Goal: Task Accomplishment & Management: Manage account settings

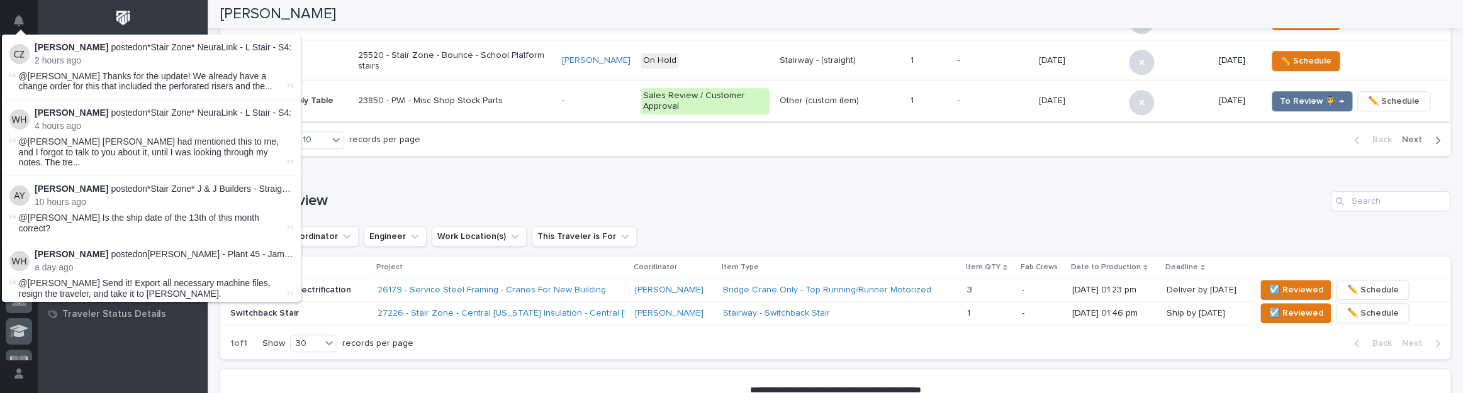
scroll to position [786, 0]
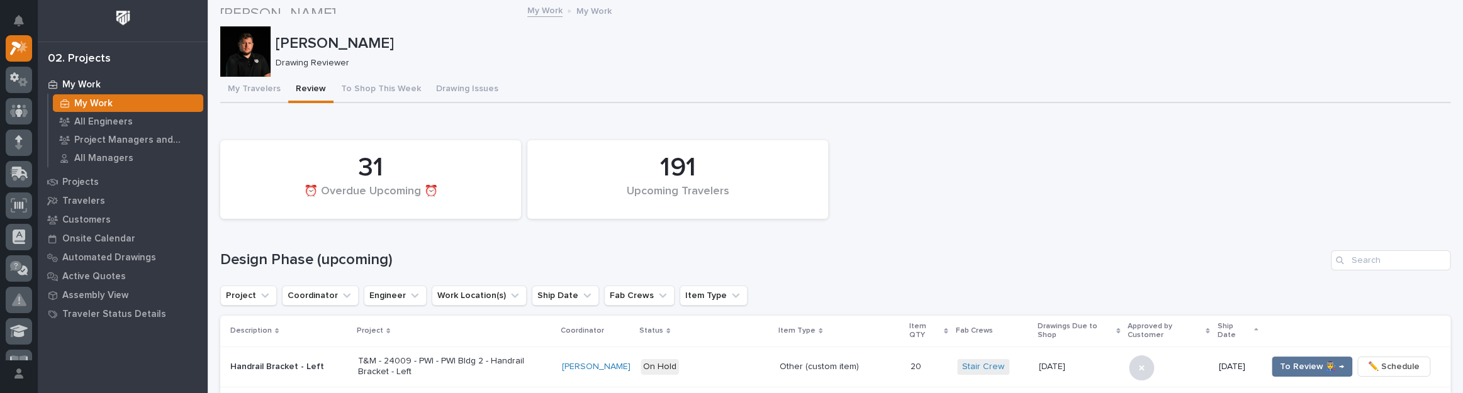
scroll to position [0, 0]
click at [1361, 255] on input "Search" at bounding box center [1391, 260] width 120 height 20
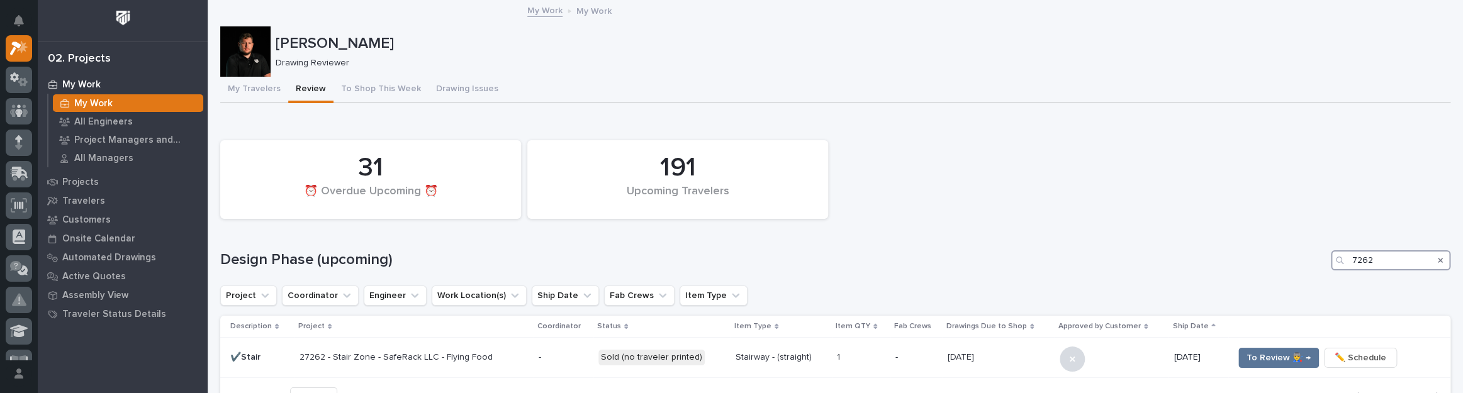
type input "7262"
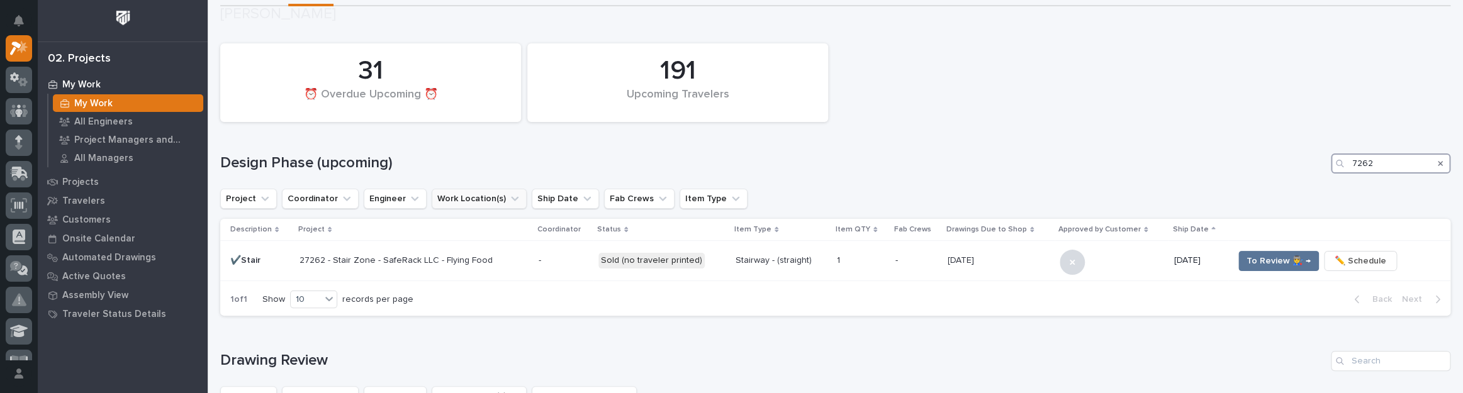
scroll to position [114, 0]
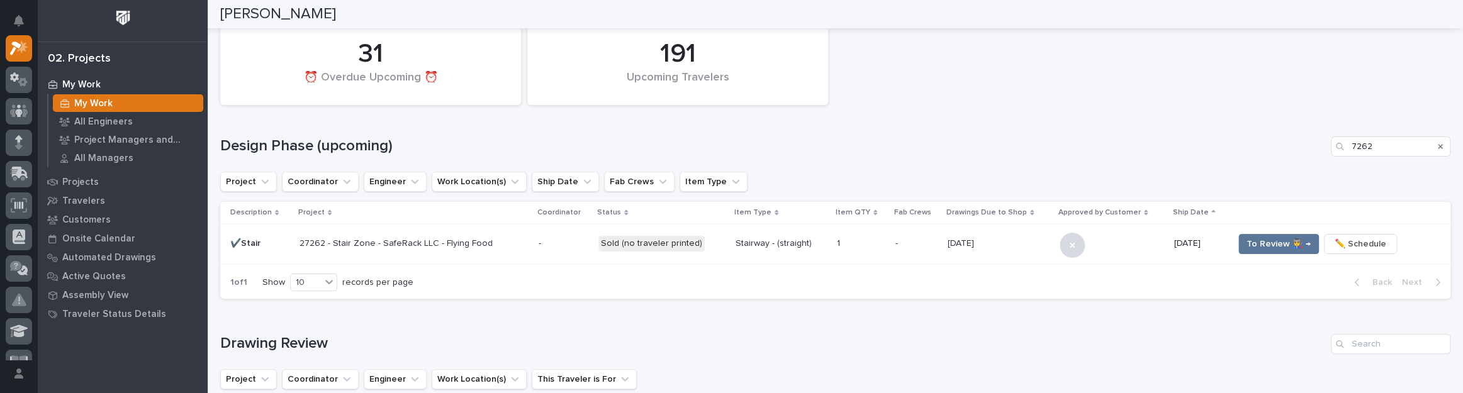
click at [503, 244] on p "27262 - Stair Zone - SafeRack LLC - Flying Food" at bounding box center [410, 244] width 220 height 11
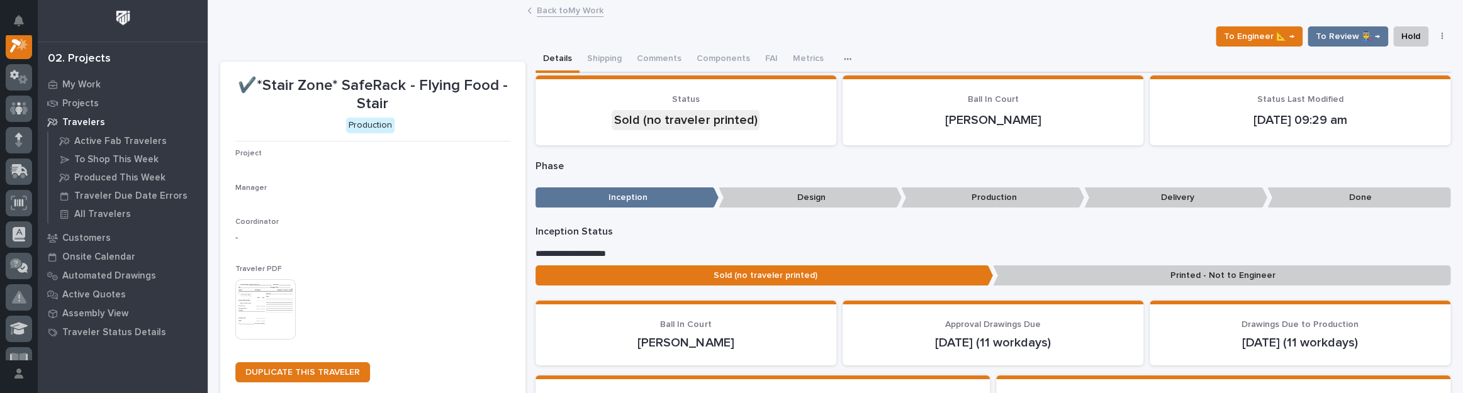
scroll to position [31, 0]
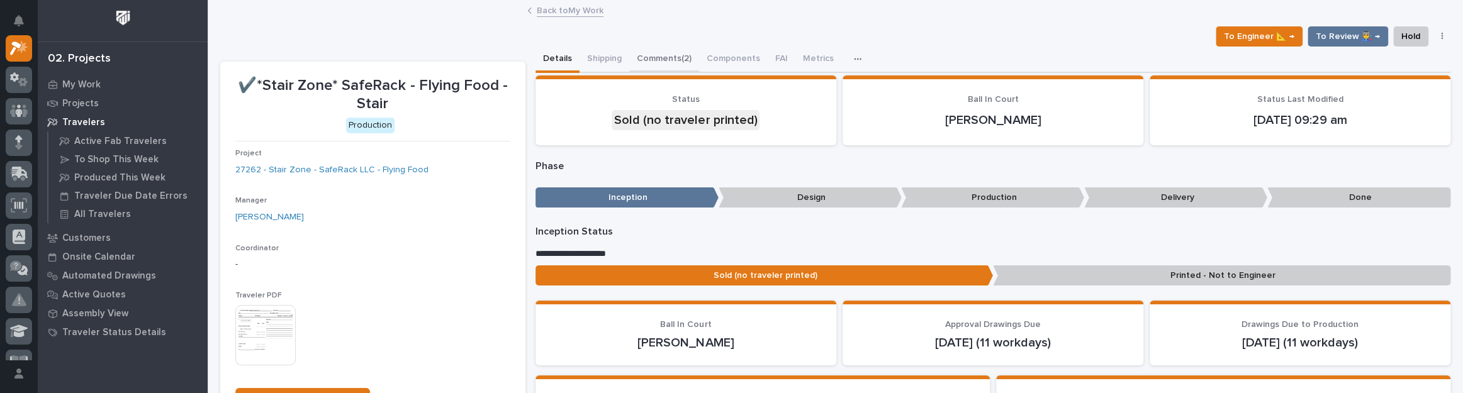
click at [684, 55] on button "Comments (2)" at bounding box center [664, 60] width 70 height 26
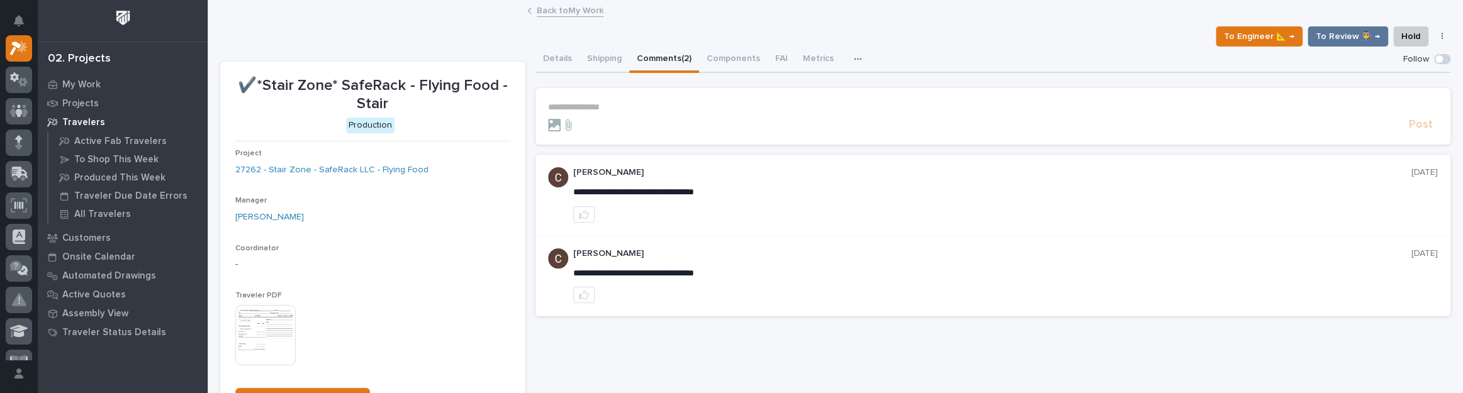
click at [591, 103] on p "**********" at bounding box center [993, 107] width 890 height 11
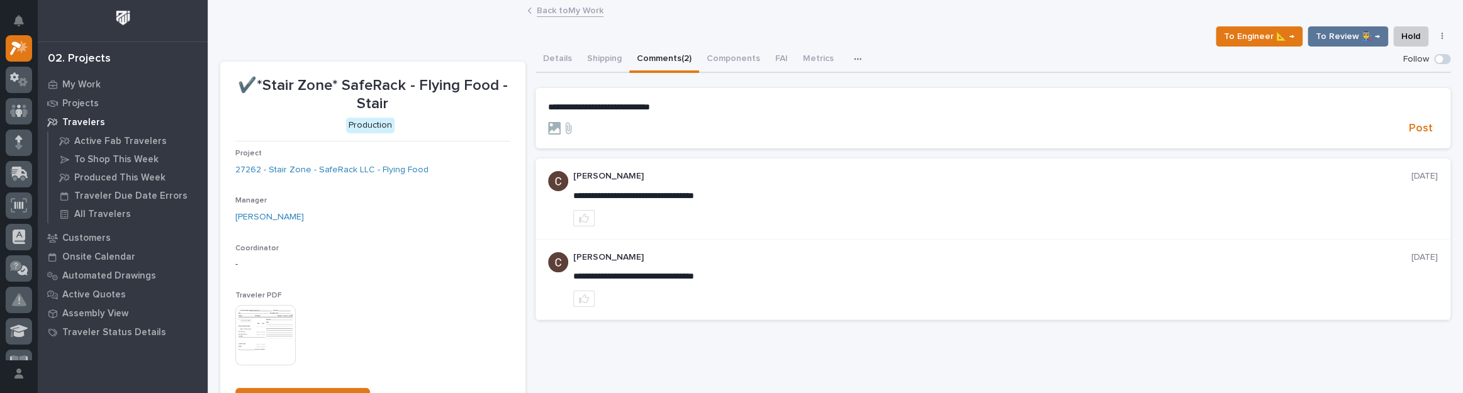
click at [686, 110] on p "**********" at bounding box center [993, 107] width 890 height 11
click at [721, 126] on span "Cole Ziegler" at bounding box center [720, 125] width 70 height 9
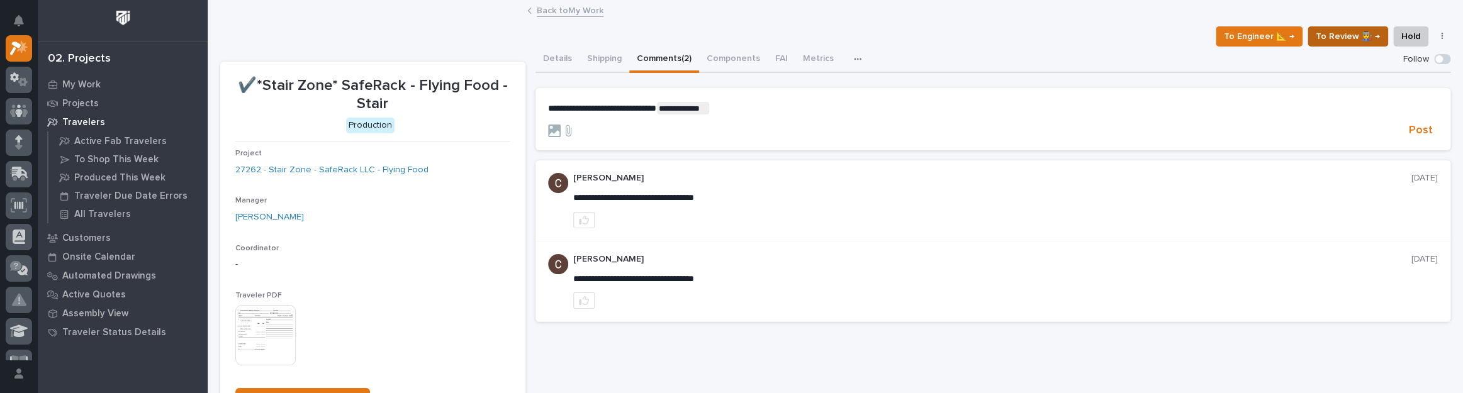
click at [1332, 39] on span "To Review 👨‍🏭 →" at bounding box center [1348, 36] width 64 height 15
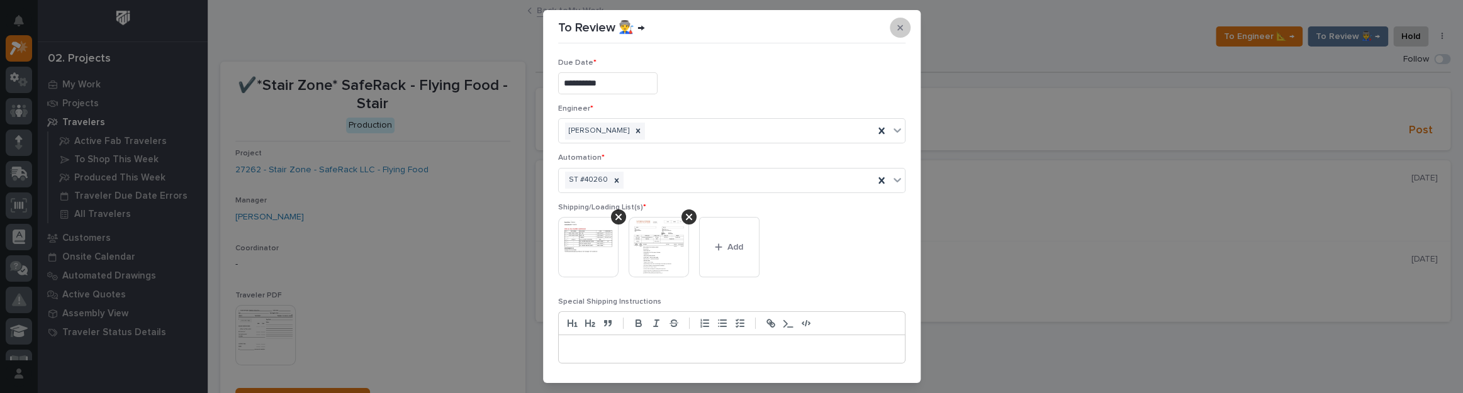
click at [890, 26] on button "button" at bounding box center [900, 28] width 21 height 20
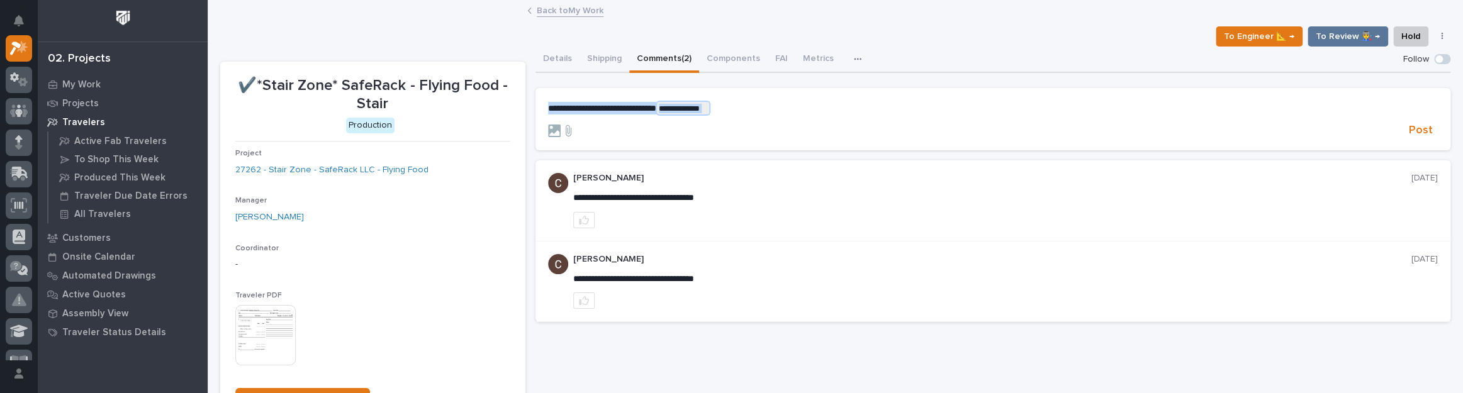
drag, startPoint x: 780, startPoint y: 107, endPoint x: 413, endPoint y: 118, distance: 366.5
click at [413, 118] on div "**********" at bounding box center [835, 264] width 1230 height 435
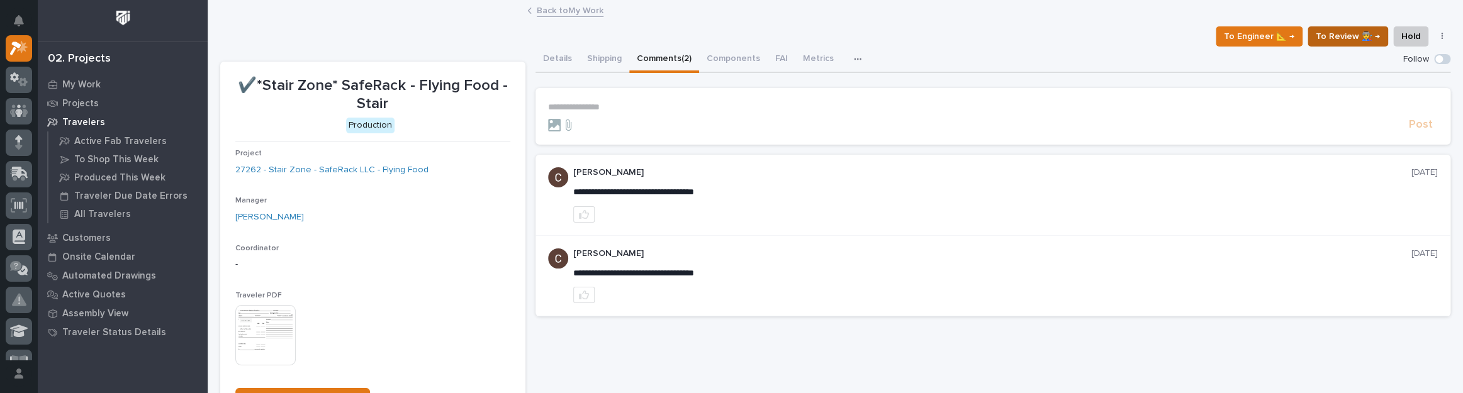
click at [1333, 35] on span "To Review 👨‍🏭 →" at bounding box center [1348, 36] width 64 height 15
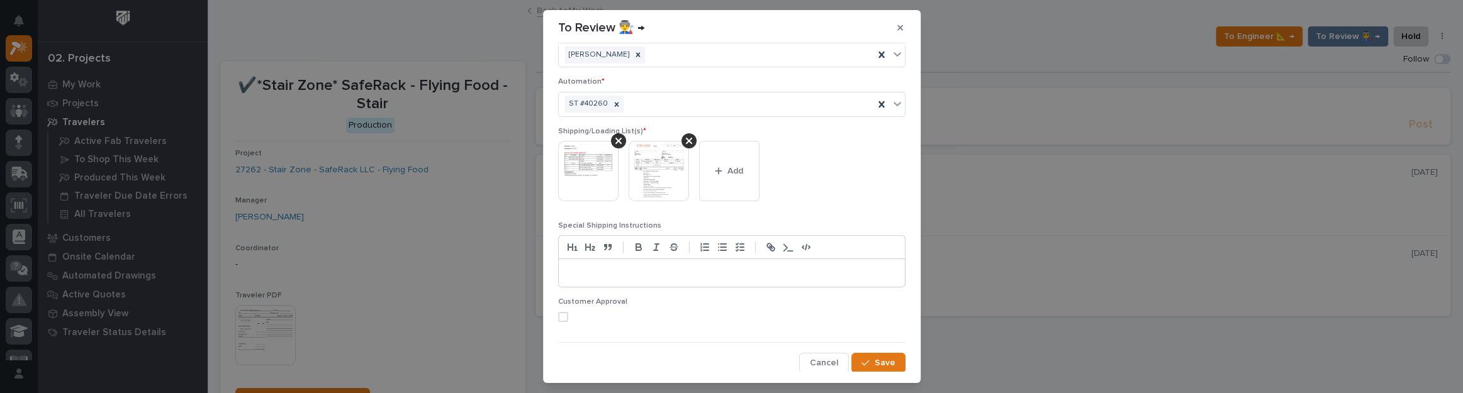
scroll to position [77, 0]
click at [875, 357] on span "Save" at bounding box center [885, 362] width 21 height 11
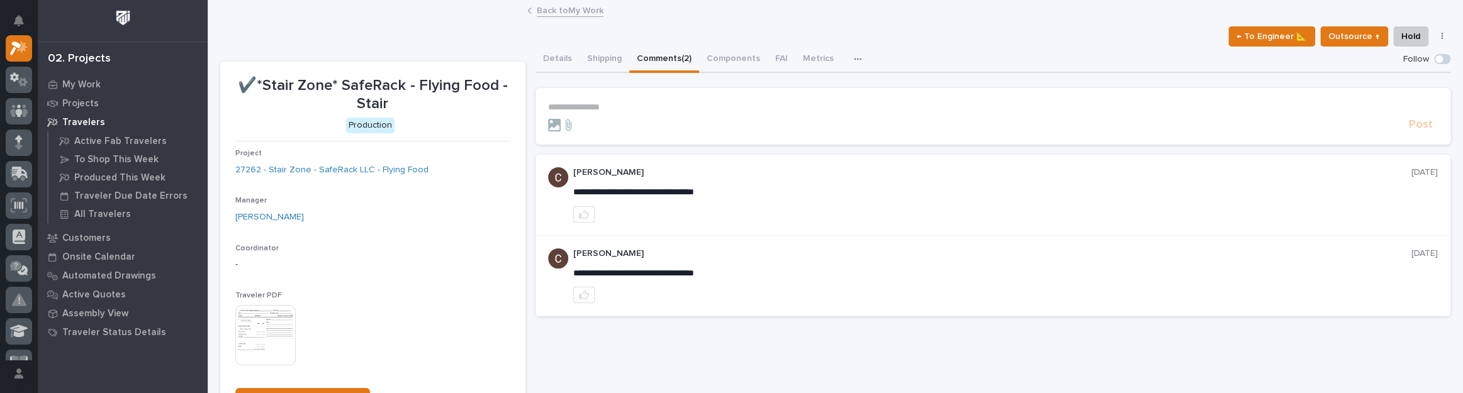
click at [556, 10] on link "Back to My Work" at bounding box center [570, 10] width 67 height 14
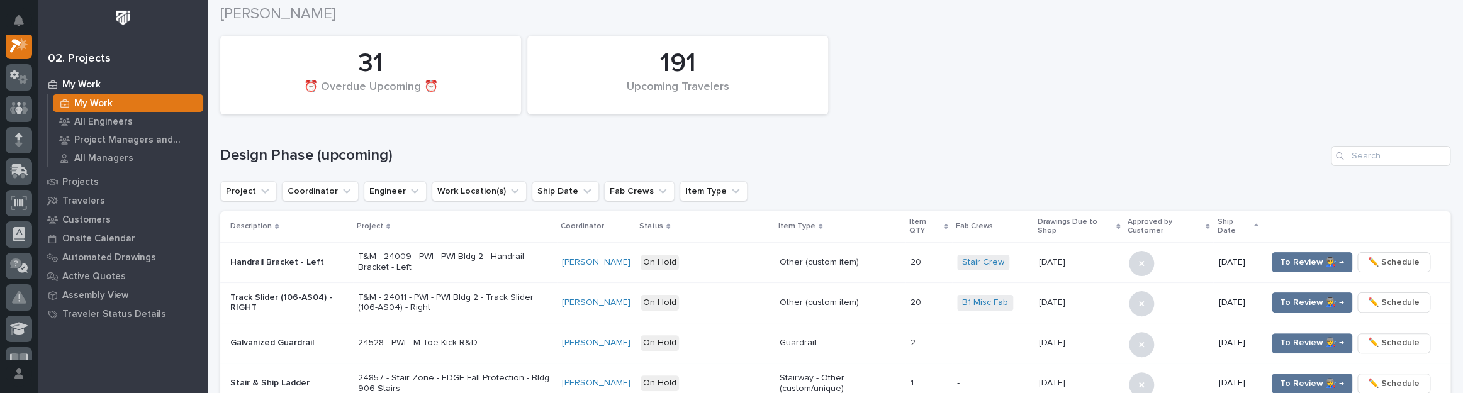
scroll to position [114, 0]
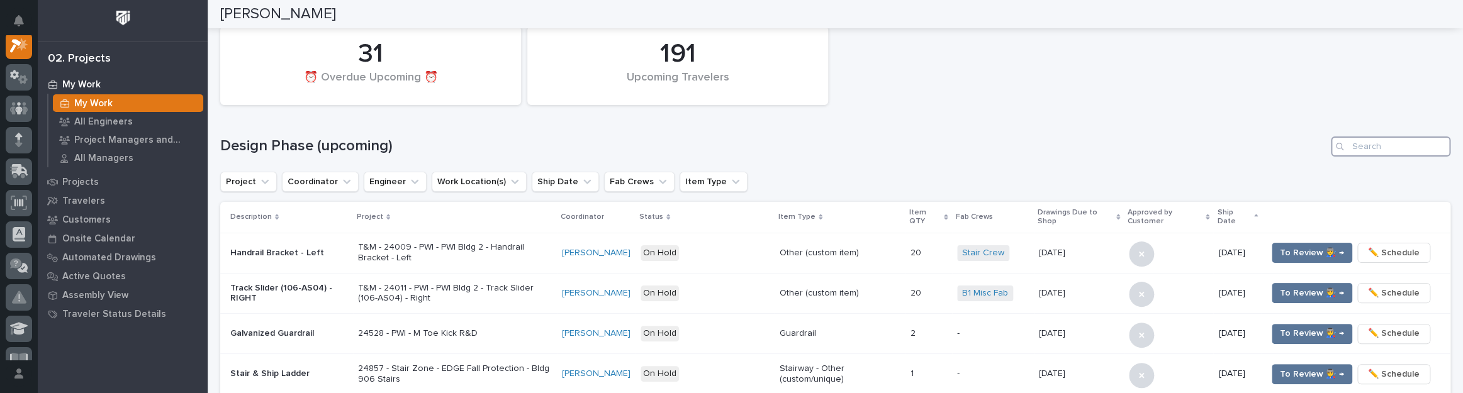
click at [1410, 142] on input "Search" at bounding box center [1391, 147] width 120 height 20
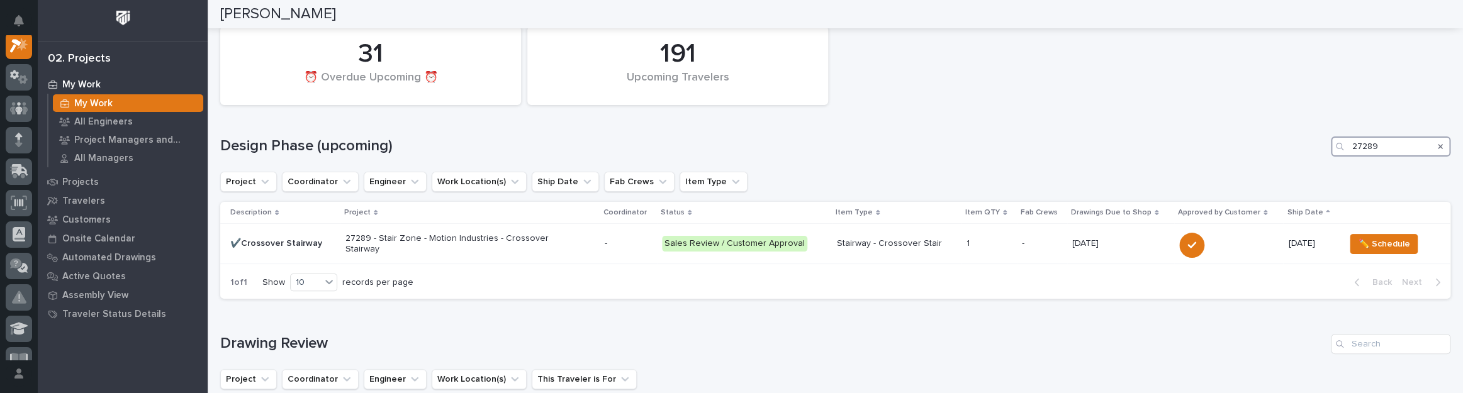
type input "27289"
click at [610, 236] on div "-" at bounding box center [628, 242] width 47 height 13
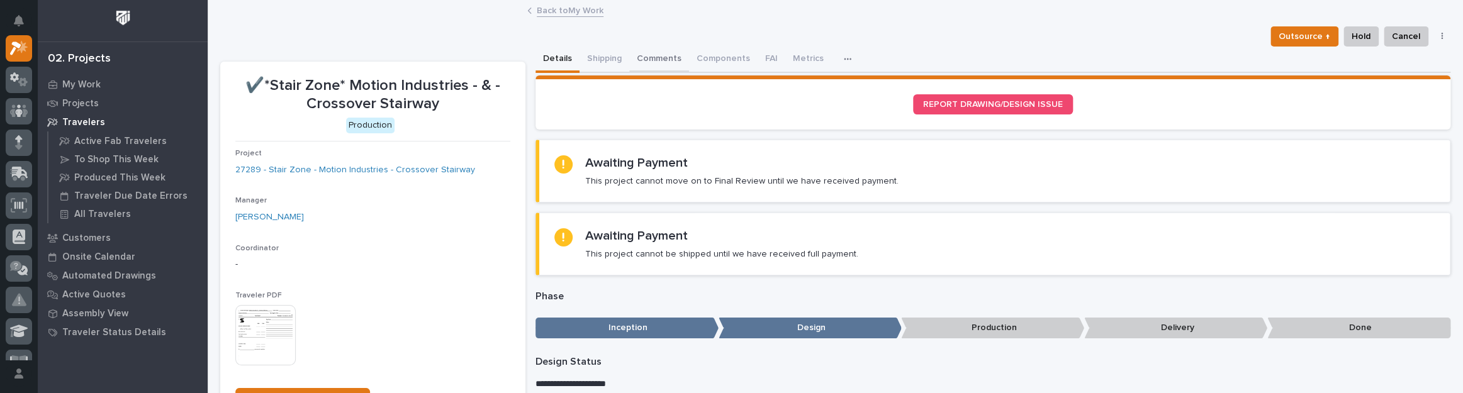
click at [661, 56] on button "Comments" at bounding box center [659, 60] width 60 height 26
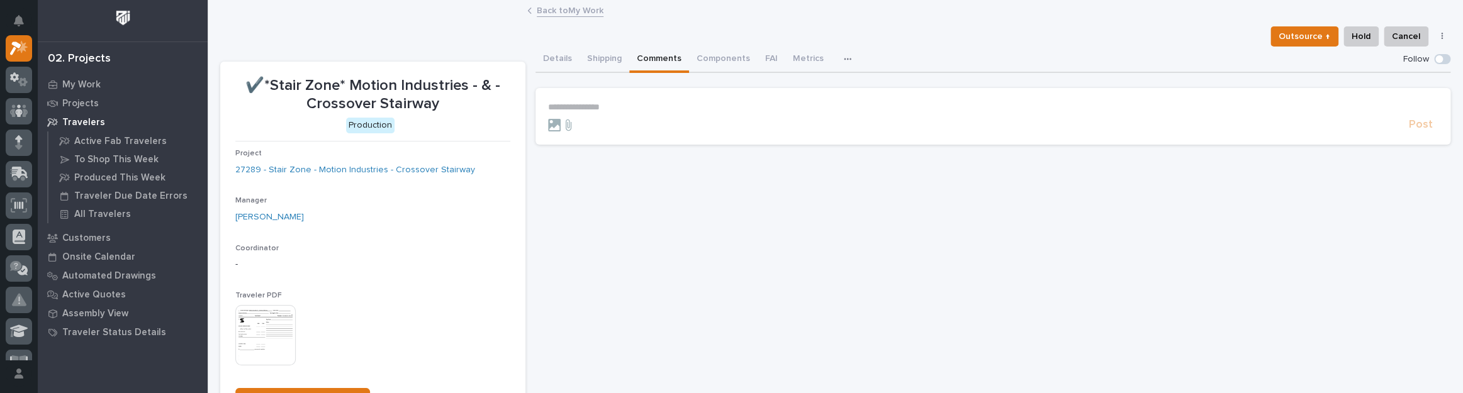
drag, startPoint x: 636, startPoint y: 94, endPoint x: 627, endPoint y: 99, distance: 10.7
click at [636, 94] on section "**********" at bounding box center [993, 116] width 915 height 57
click at [615, 104] on p "**********" at bounding box center [993, 107] width 890 height 11
drag, startPoint x: 745, startPoint y: 107, endPoint x: 536, endPoint y: 99, distance: 208.5
click at [536, 99] on section "**********" at bounding box center [993, 119] width 915 height 62
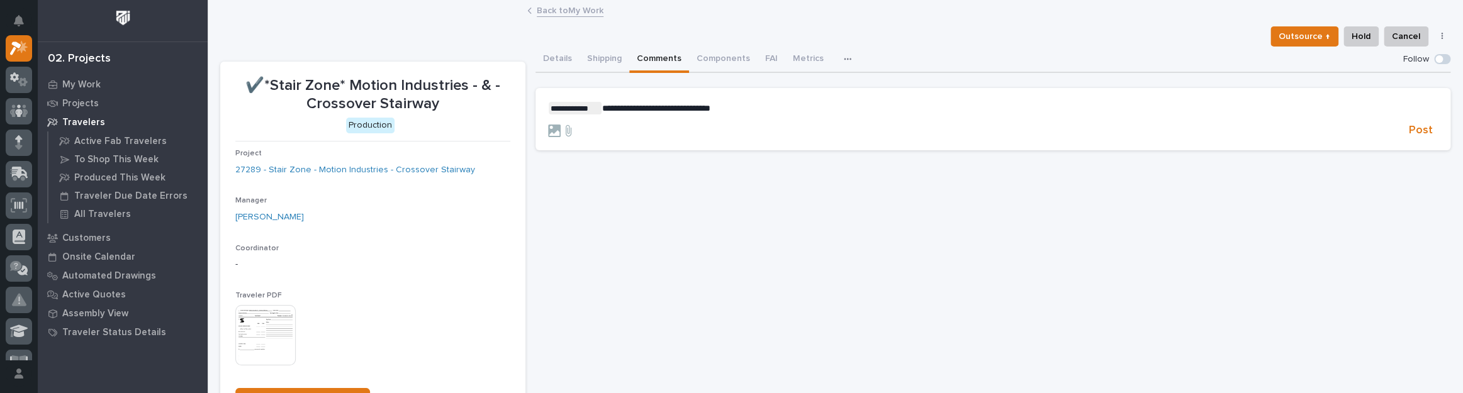
drag, startPoint x: 657, startPoint y: 98, endPoint x: 634, endPoint y: 110, distance: 26.2
click at [634, 110] on span "**********" at bounding box center [656, 108] width 108 height 9
copy span "******"
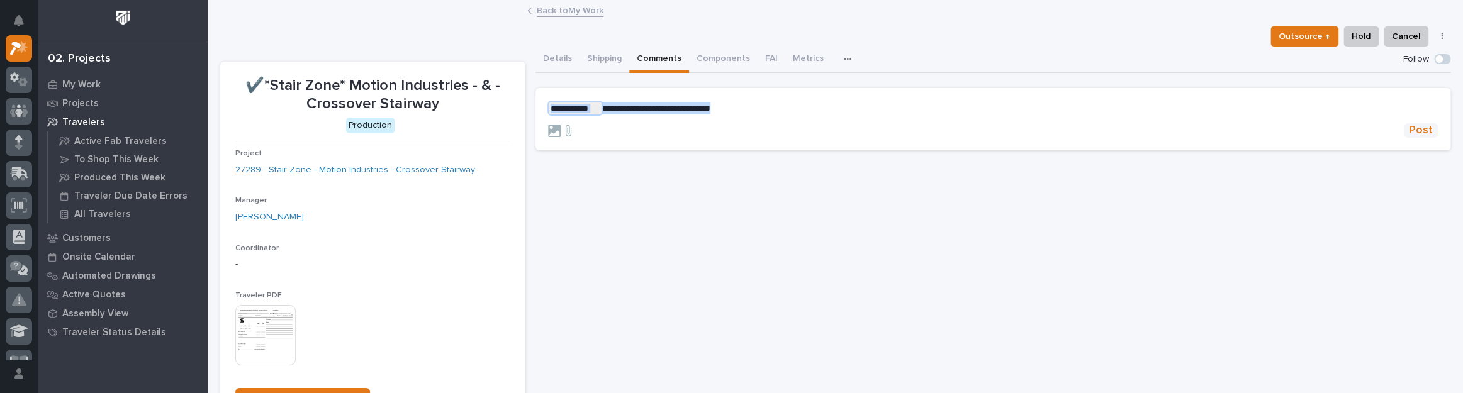
click at [1409, 130] on span "Post" at bounding box center [1421, 130] width 24 height 14
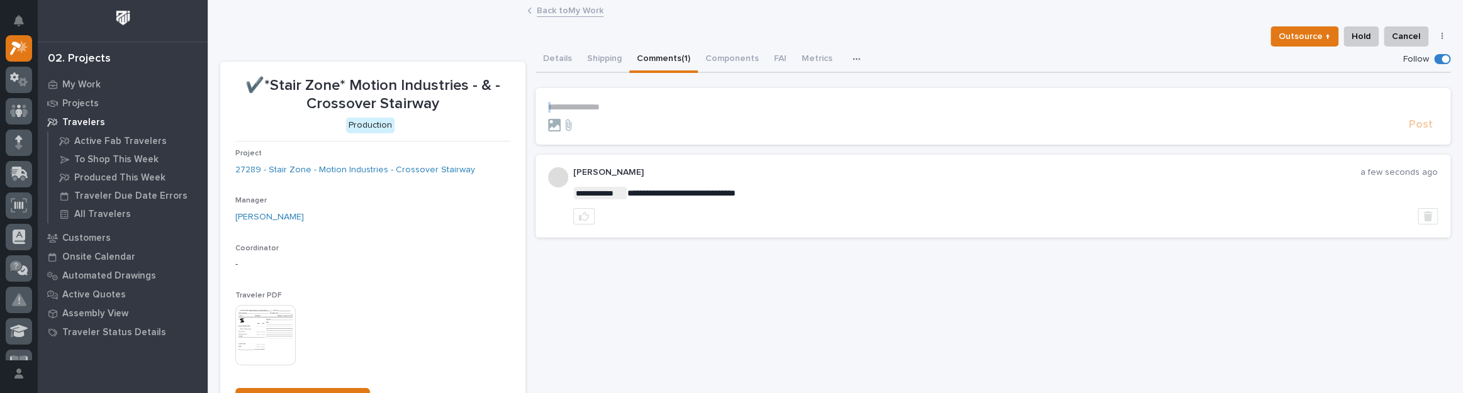
click at [561, 12] on link "Back to My Work" at bounding box center [570, 10] width 67 height 14
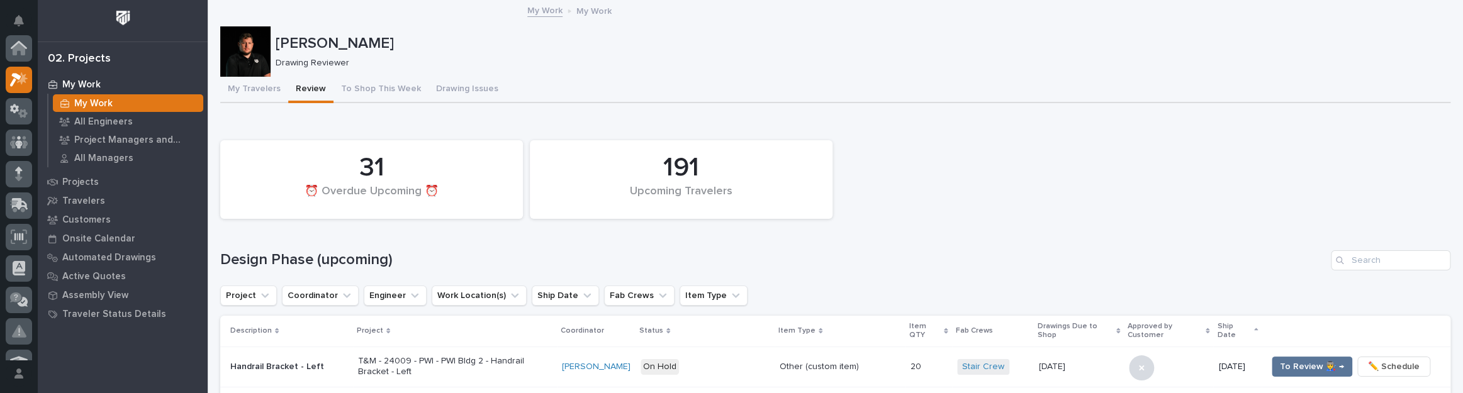
scroll to position [34, 0]
click at [1357, 262] on input "Search" at bounding box center [1391, 260] width 120 height 20
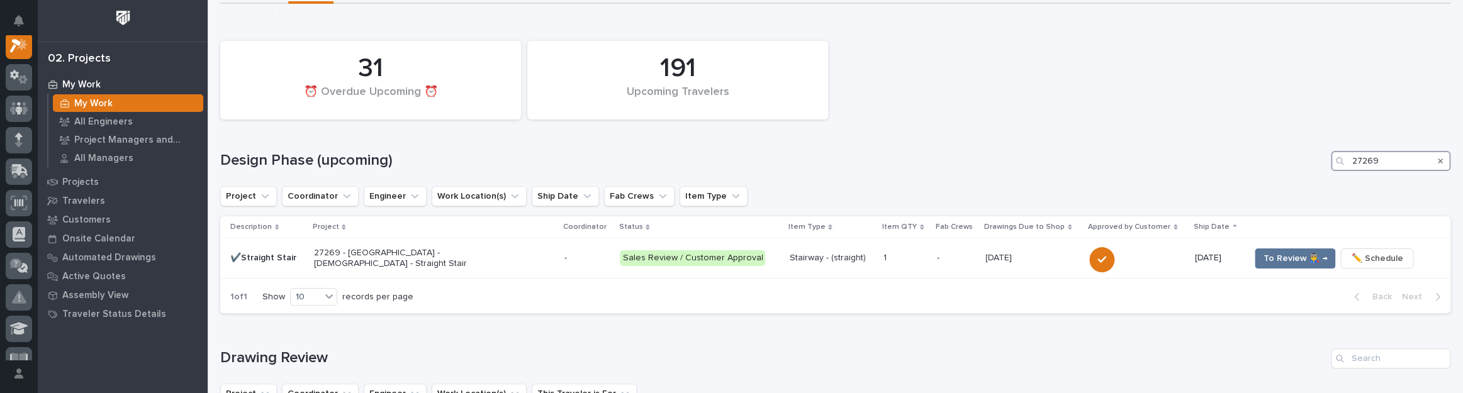
scroll to position [114, 0]
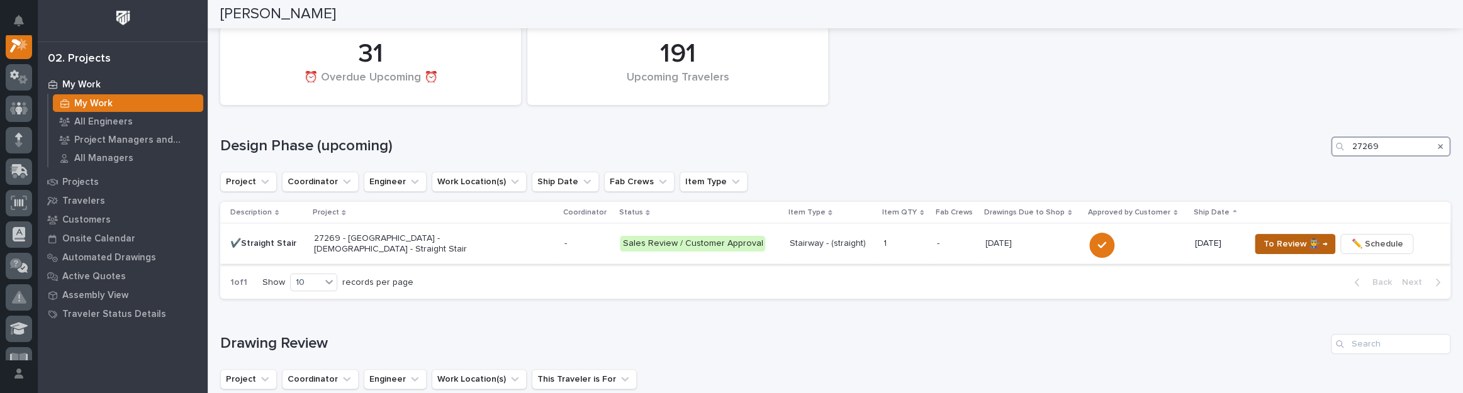
type input "27269"
click at [1308, 244] on span "To Review 👨‍🏭 →" at bounding box center [1295, 244] width 64 height 15
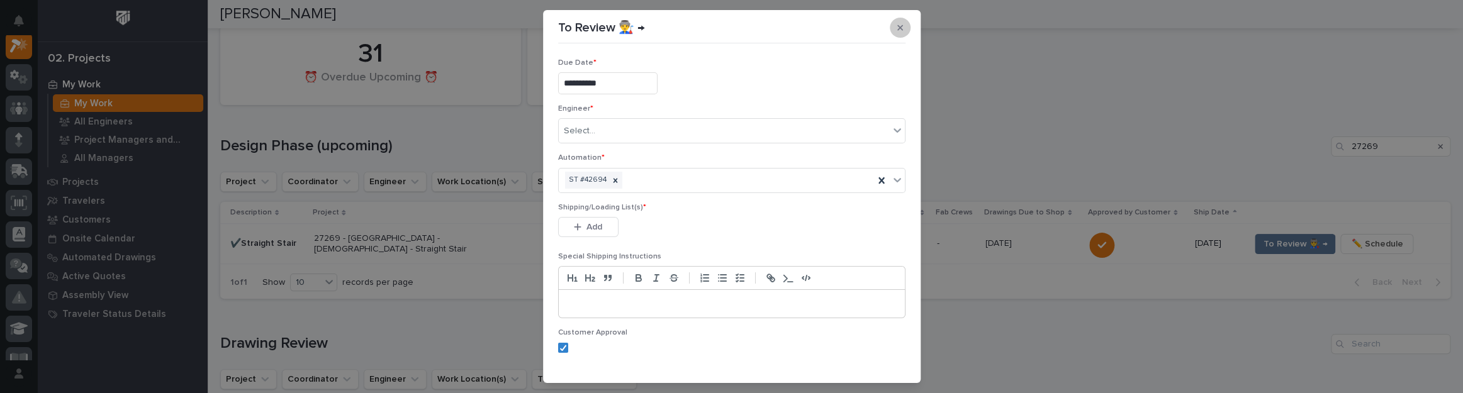
click at [895, 18] on button "button" at bounding box center [900, 28] width 21 height 20
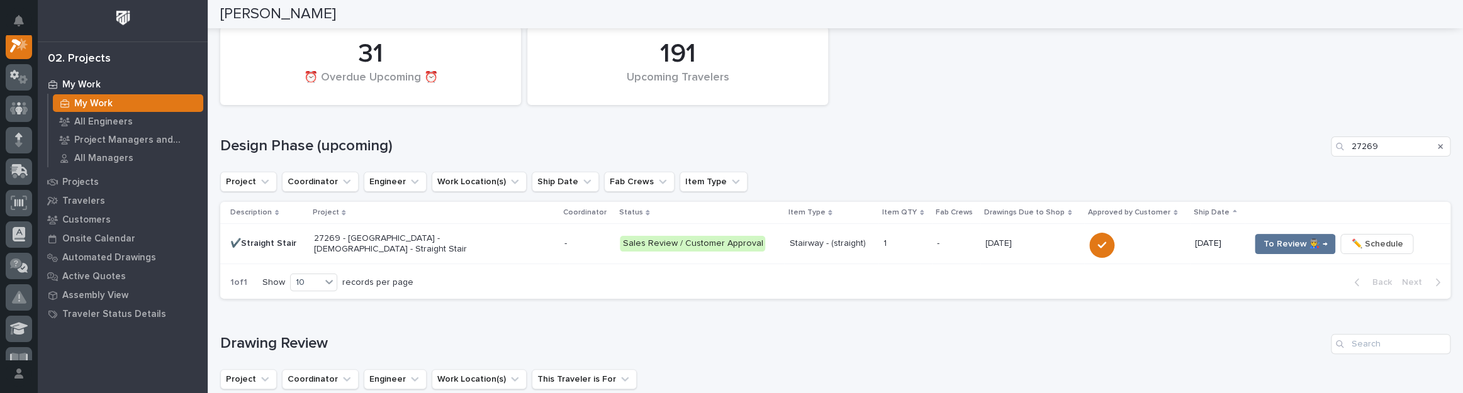
click at [589, 246] on p "-" at bounding box center [587, 244] width 45 height 11
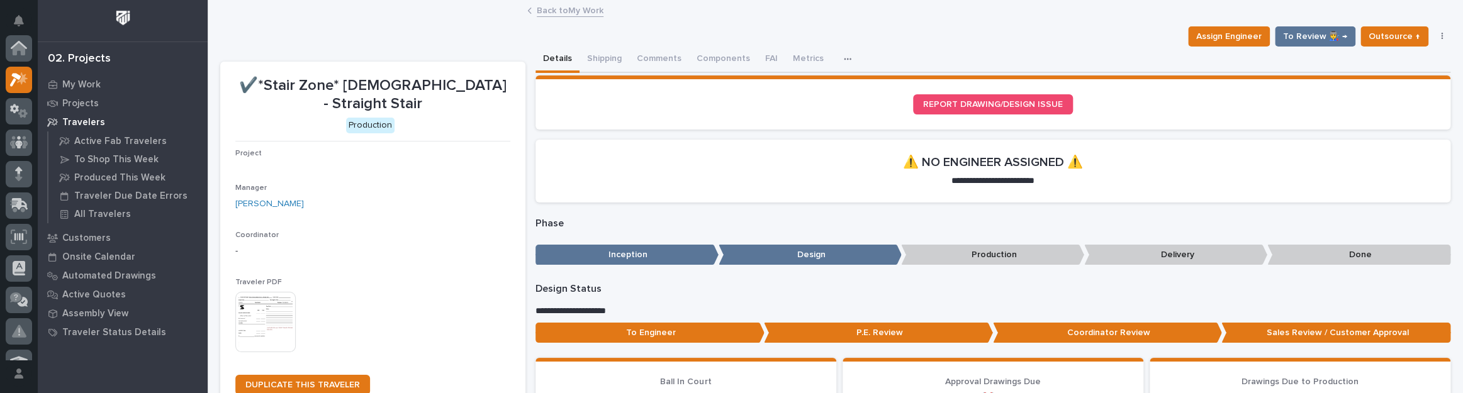
scroll to position [31, 0]
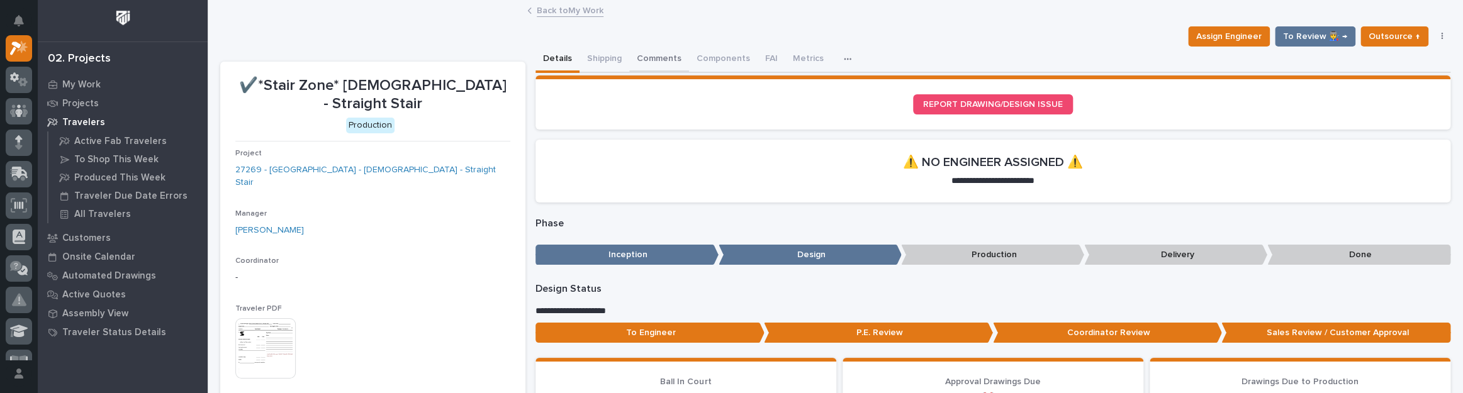
click at [661, 57] on button "Comments" at bounding box center [659, 60] width 60 height 26
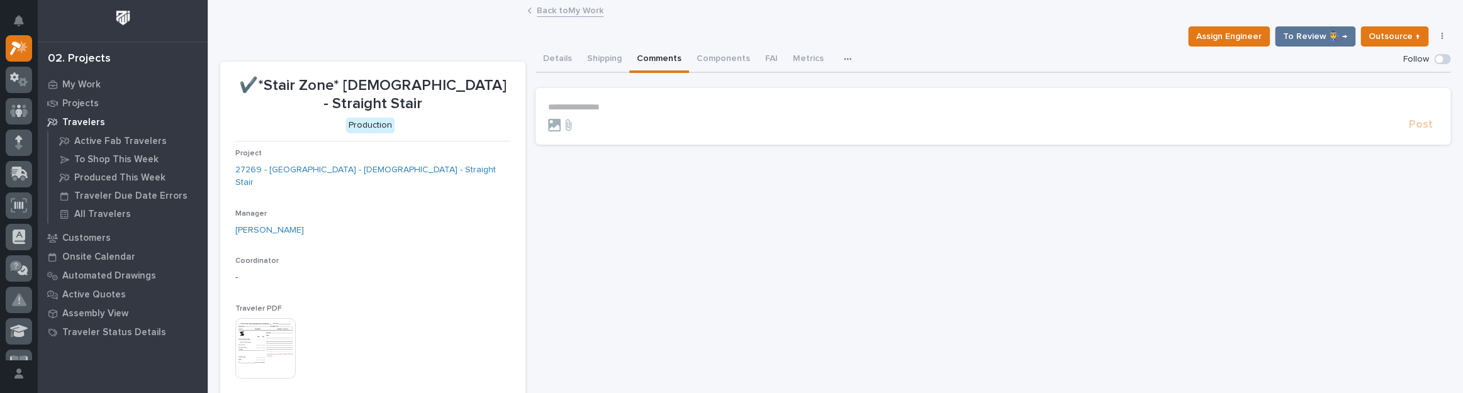
click at [610, 107] on p "**********" at bounding box center [993, 107] width 890 height 11
click at [1416, 130] on span "Post" at bounding box center [1421, 130] width 24 height 14
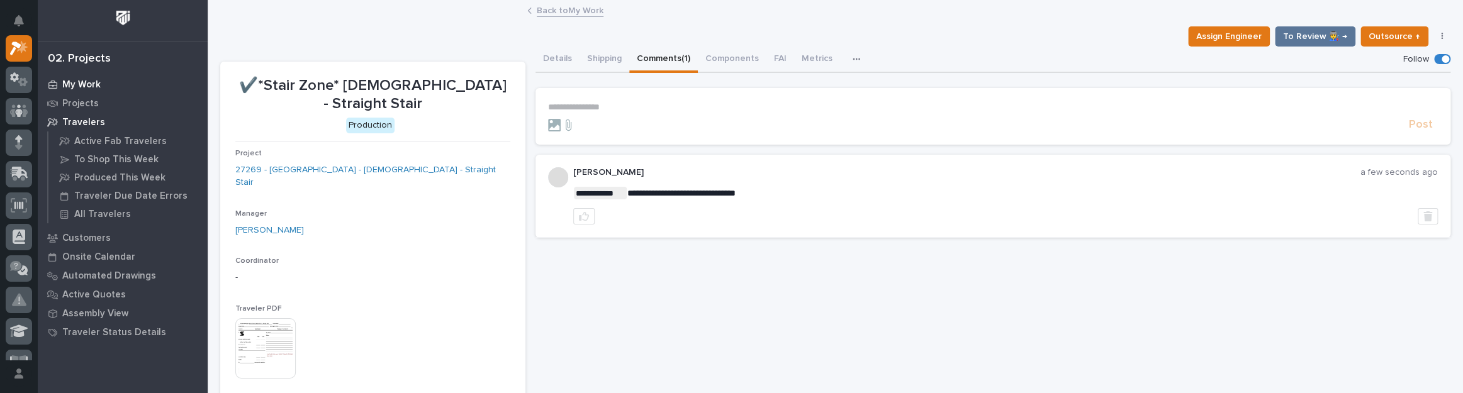
click at [77, 76] on div "My Work" at bounding box center [123, 85] width 164 height 18
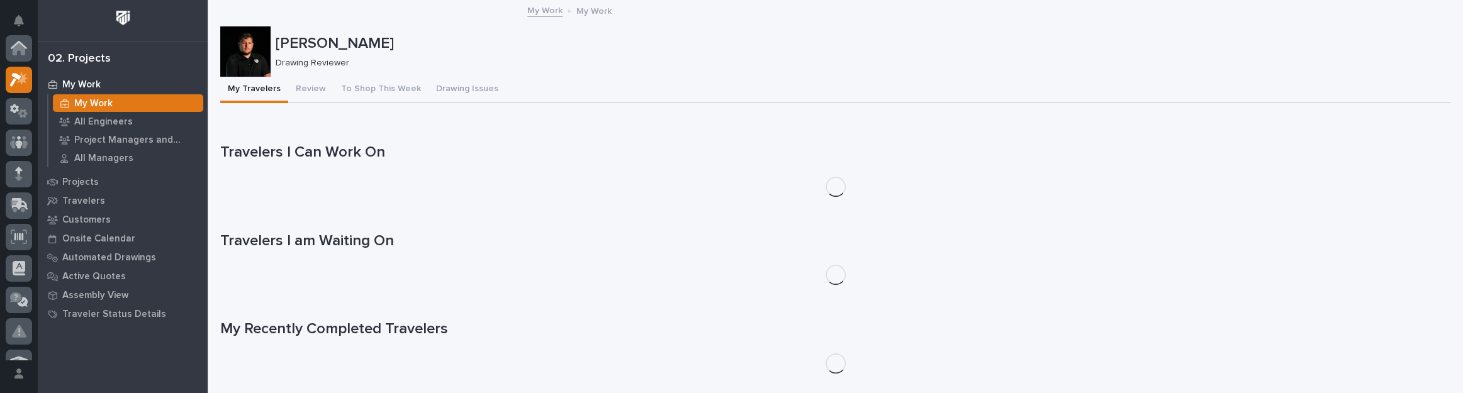
scroll to position [31, 0]
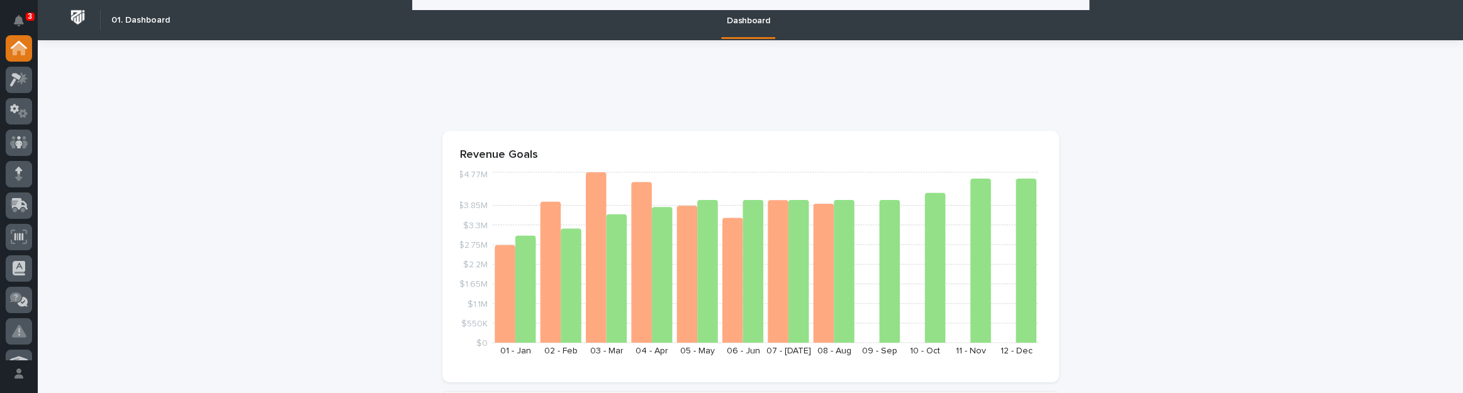
scroll to position [572, 0]
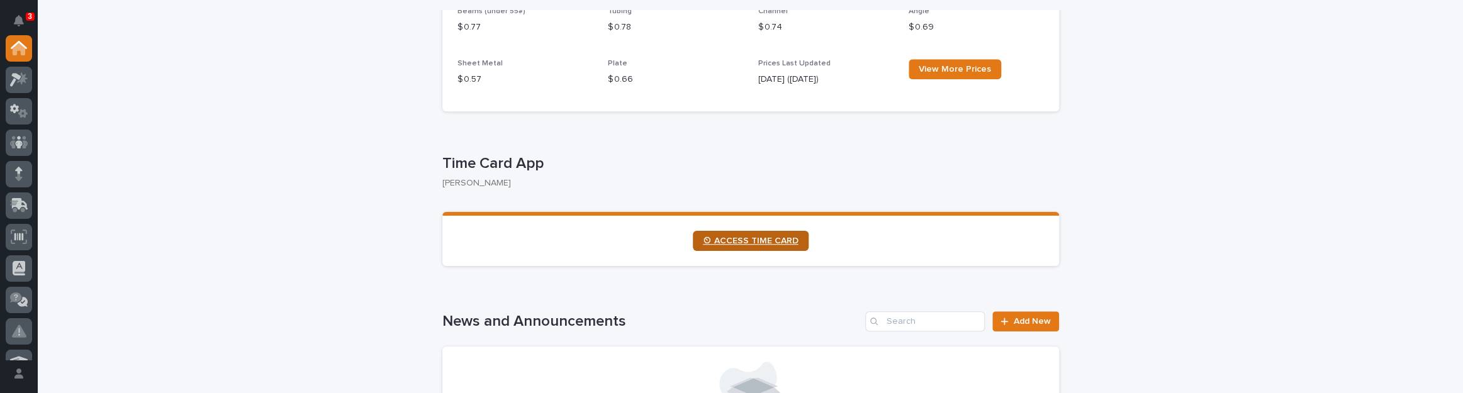
click at [752, 234] on link "⏲ ACCESS TIME CARD" at bounding box center [751, 241] width 116 height 20
drag, startPoint x: 1344, startPoint y: 152, endPoint x: 1344, endPoint y: 159, distance: 7.6
